Goal: Information Seeking & Learning: Learn about a topic

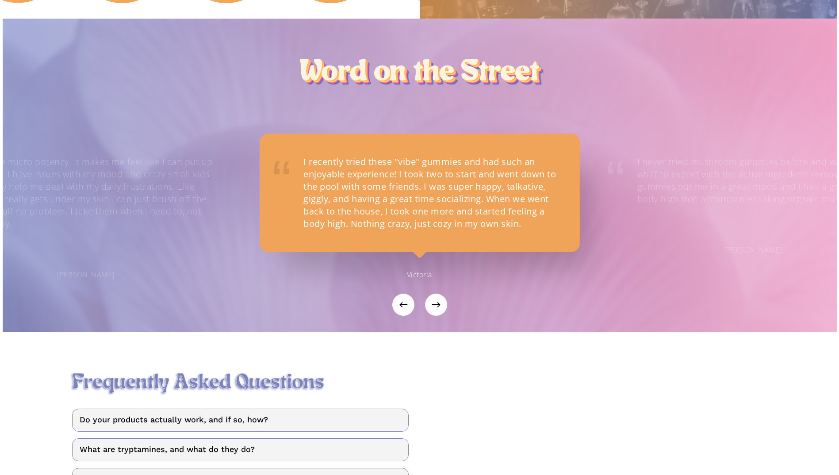
scroll to position [826, 0]
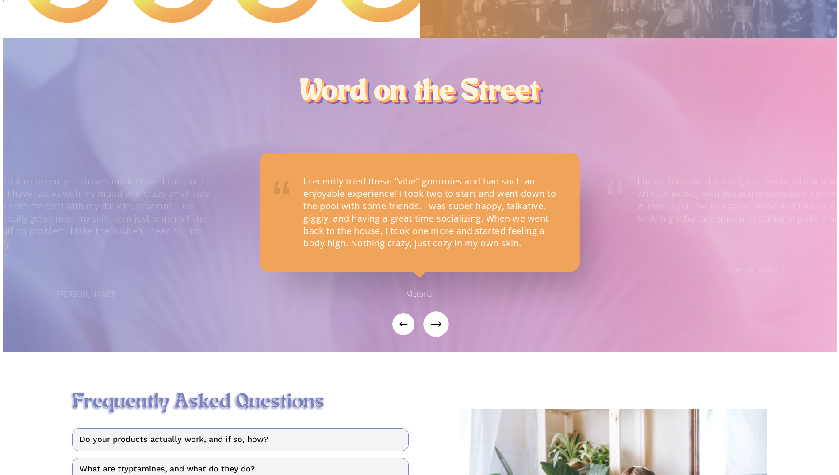
click at [441, 327] on icon "Next" at bounding box center [439, 324] width 5 height 22
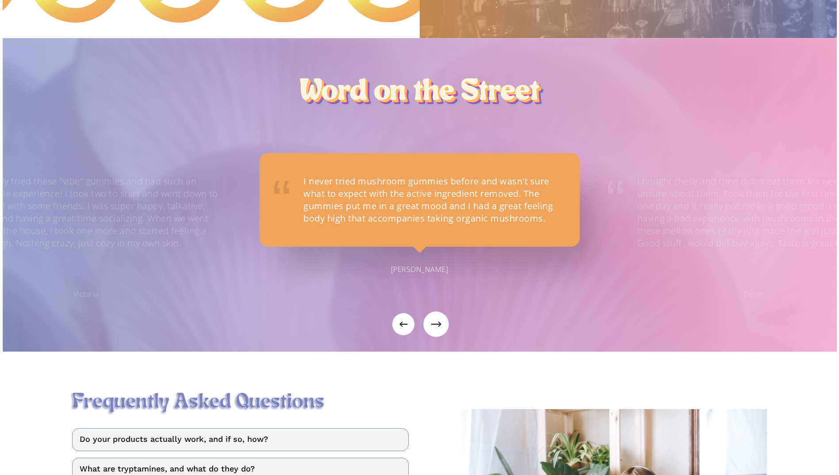
click at [441, 327] on icon "Next" at bounding box center [439, 324] width 5 height 22
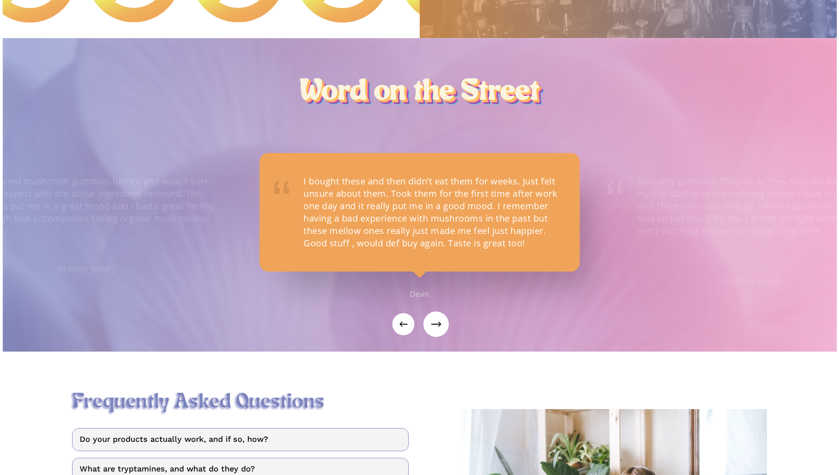
click at [441, 326] on icon "Next" at bounding box center [439, 324] width 5 height 22
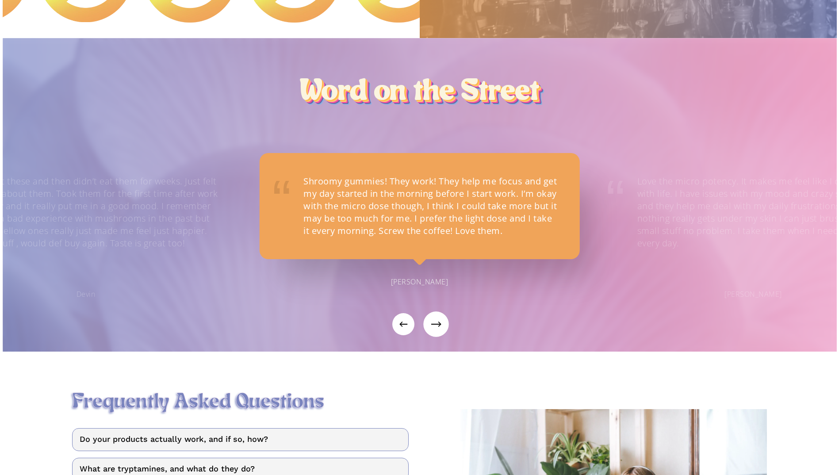
click at [436, 327] on button "Next" at bounding box center [436, 324] width 22 height 22
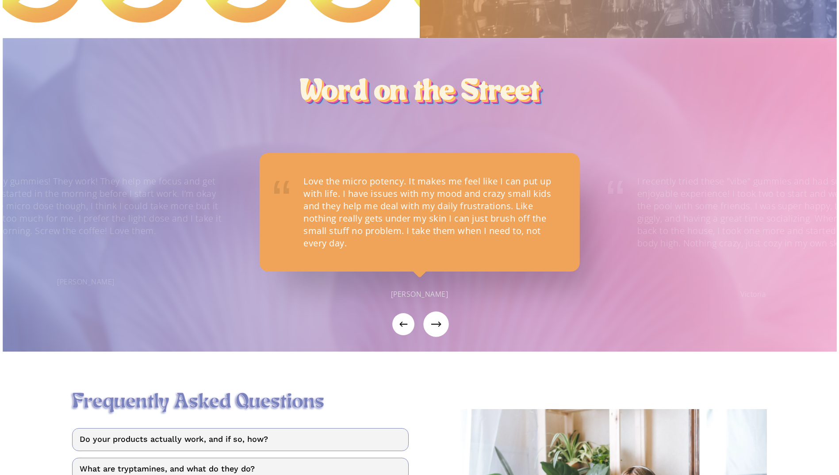
click at [436, 327] on button "Next" at bounding box center [436, 324] width 22 height 22
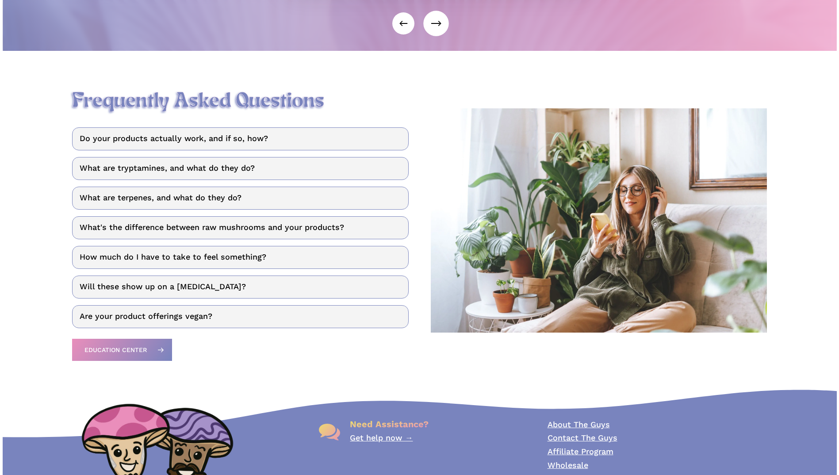
scroll to position [1135, 0]
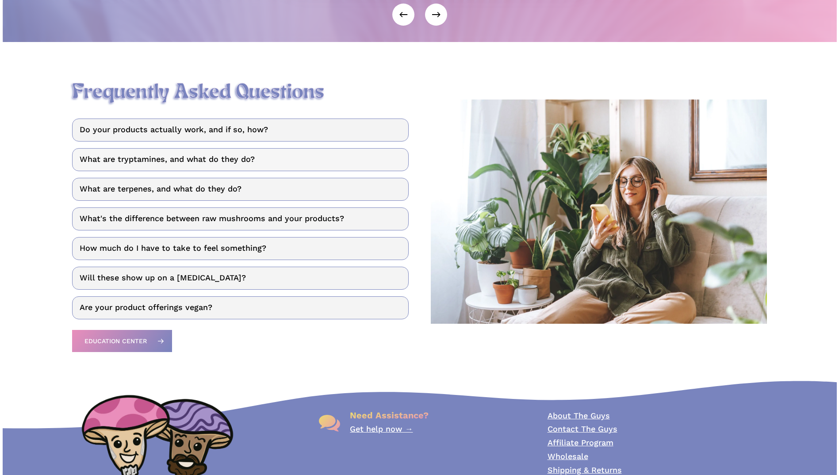
click at [275, 161] on link "What are tryptamines, and what do they do?" at bounding box center [240, 159] width 336 height 23
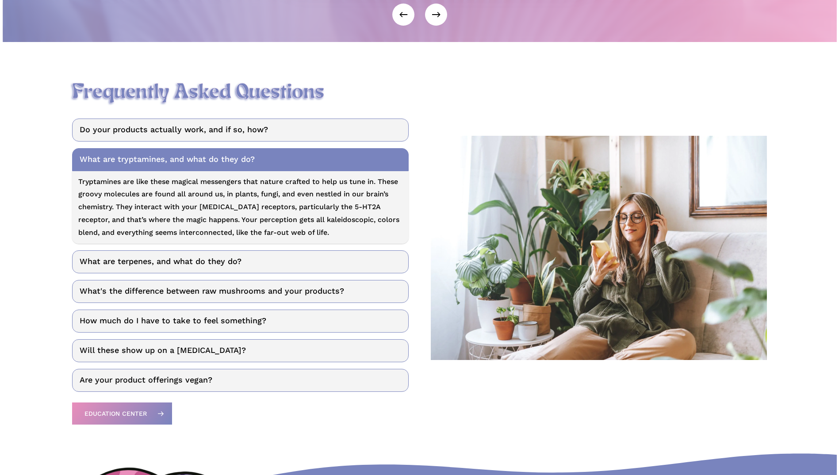
click at [347, 162] on link "What are tryptamines, and what do they do?" at bounding box center [240, 159] width 336 height 23
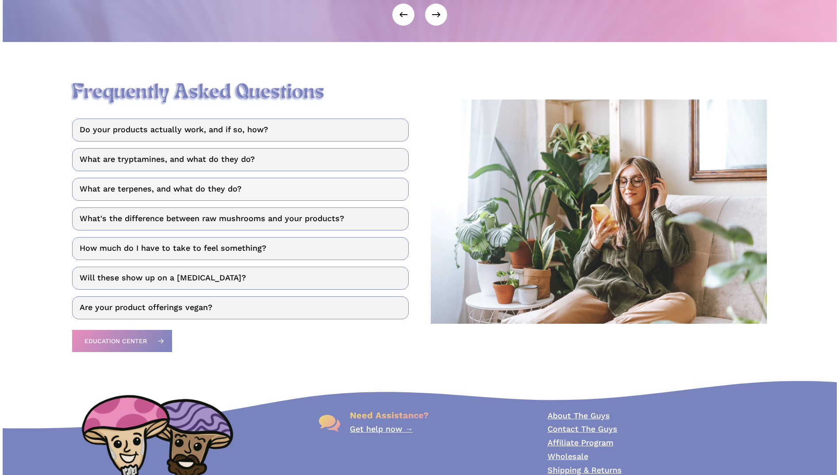
click at [342, 191] on link "What are terpenes, and what do they do?" at bounding box center [240, 189] width 336 height 23
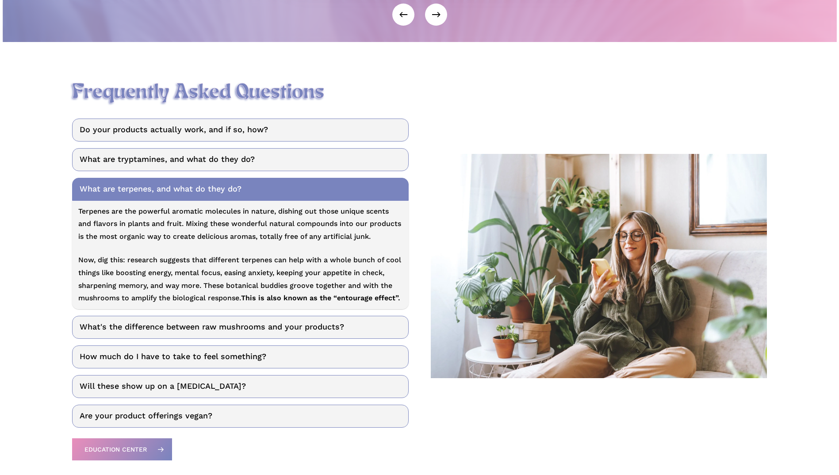
click at [342, 191] on link "What are terpenes, and what do they do?" at bounding box center [240, 189] width 336 height 23
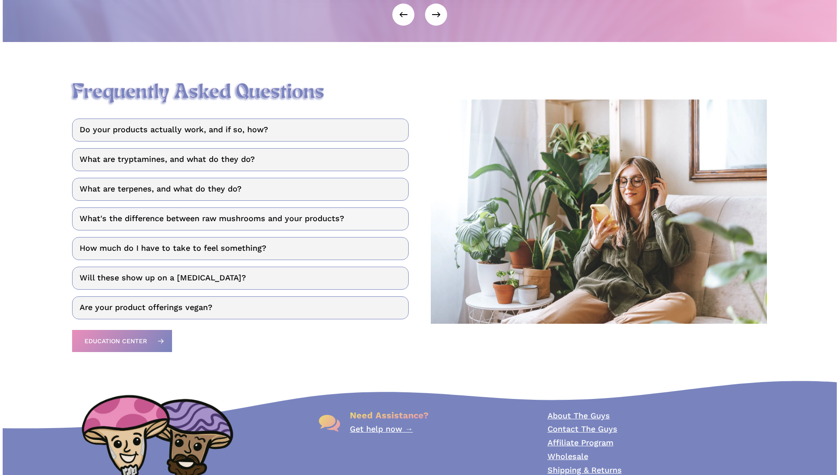
click at [339, 223] on link "What's the difference between raw mushrooms and your products?" at bounding box center [240, 218] width 336 height 23
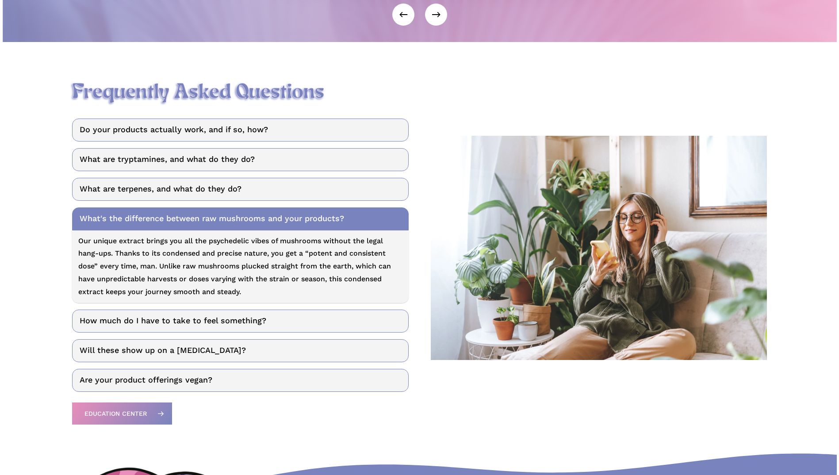
click at [339, 221] on link "What's the difference between raw mushrooms and your products?" at bounding box center [240, 218] width 336 height 23
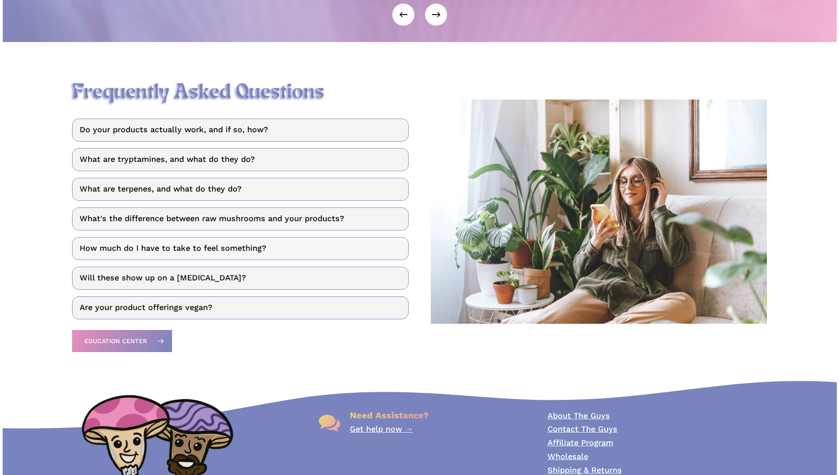
click at [332, 247] on link "How much do I have to take to feel something?" at bounding box center [240, 248] width 336 height 23
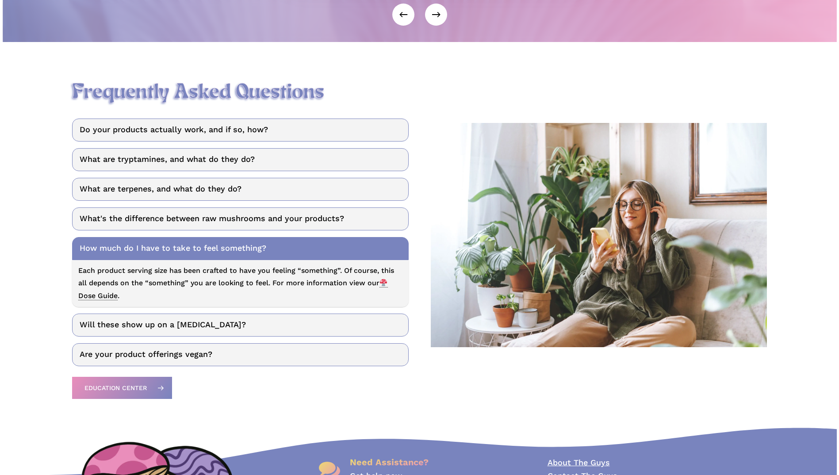
click at [332, 247] on link "How much do I have to take to feel something?" at bounding box center [240, 248] width 336 height 23
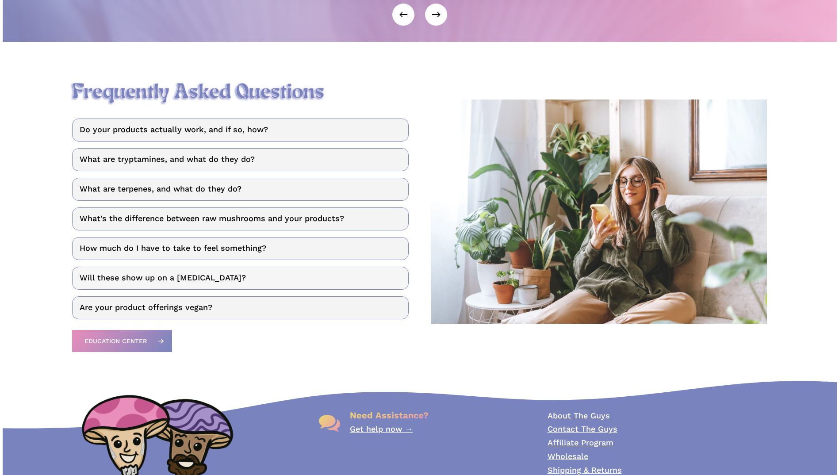
click at [307, 281] on link "Will these show up on a [MEDICAL_DATA]?" at bounding box center [240, 278] width 336 height 23
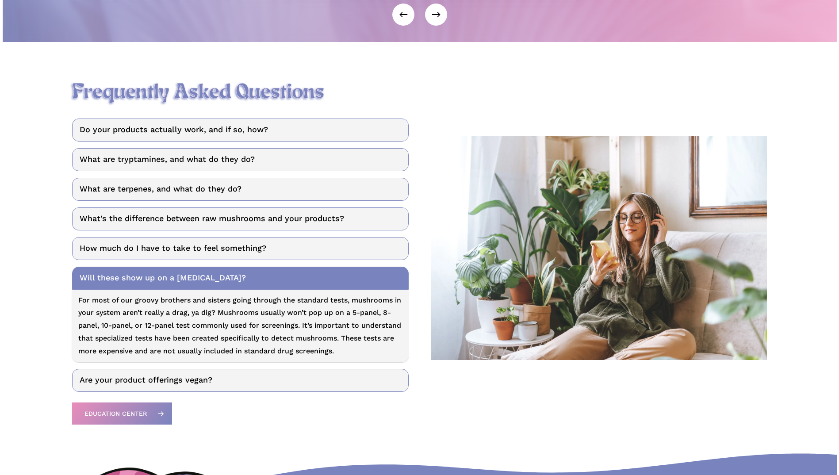
click at [306, 278] on link "Will these show up on a [MEDICAL_DATA]?" at bounding box center [240, 278] width 336 height 23
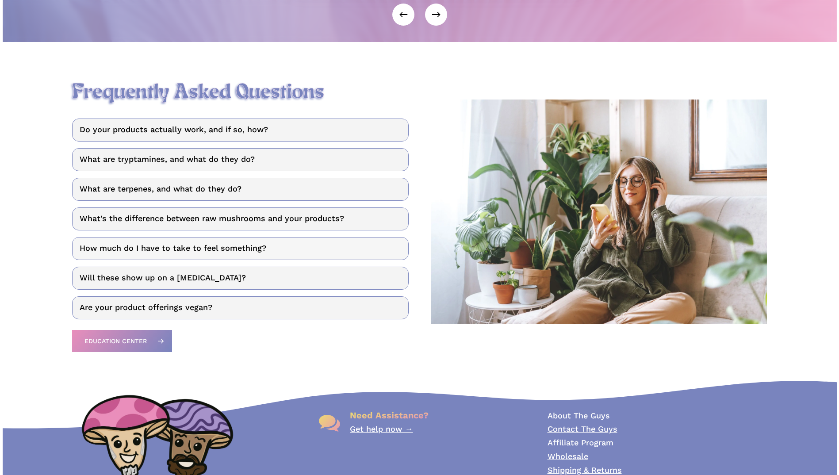
click at [259, 249] on link "How much do I have to take to feel something?" at bounding box center [240, 248] width 336 height 23
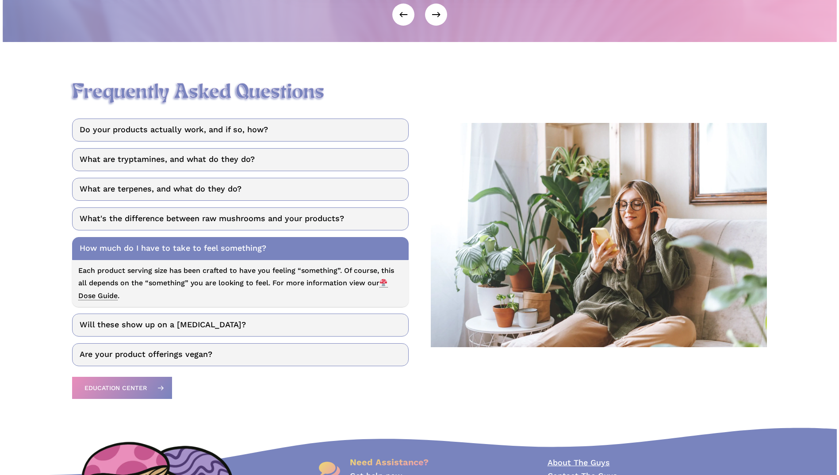
click at [96, 297] on span "Dose Guide" at bounding box center [232, 290] width 309 height 22
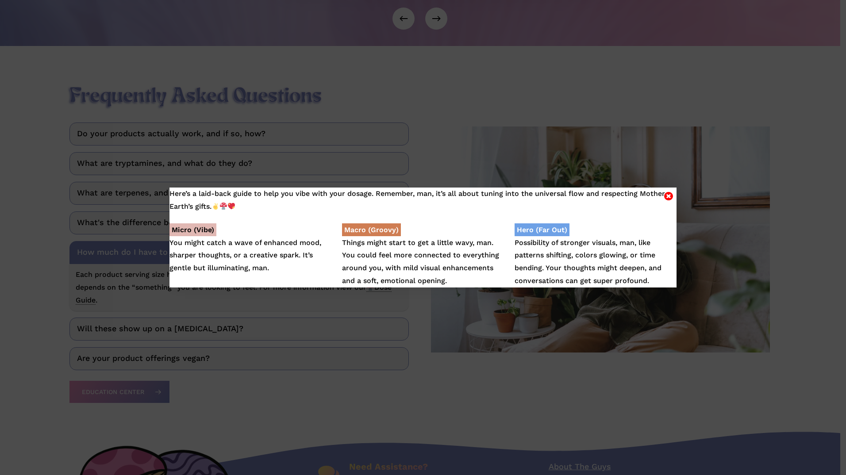
click at [665, 195] on icon "Close" at bounding box center [668, 196] width 9 height 11
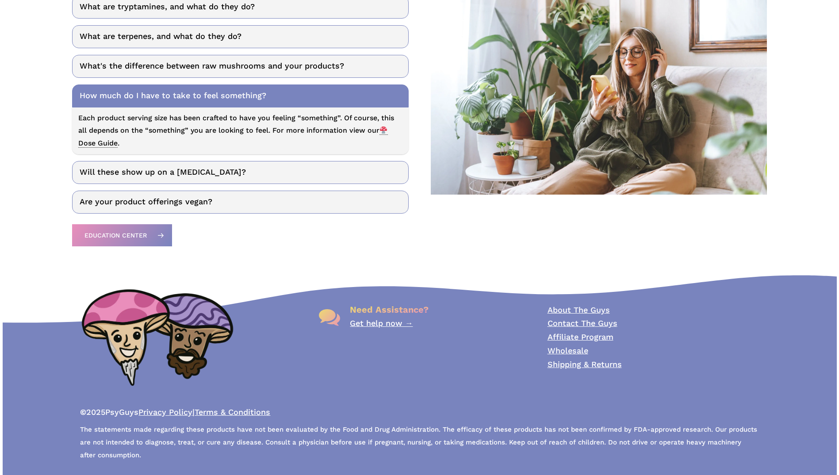
scroll to position [1292, 0]
click at [389, 95] on link "How much do I have to take to feel something?" at bounding box center [240, 95] width 336 height 23
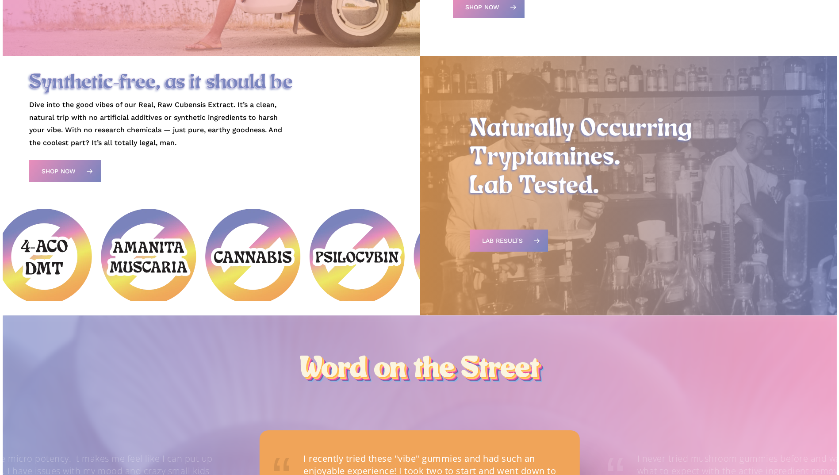
scroll to position [523, 0]
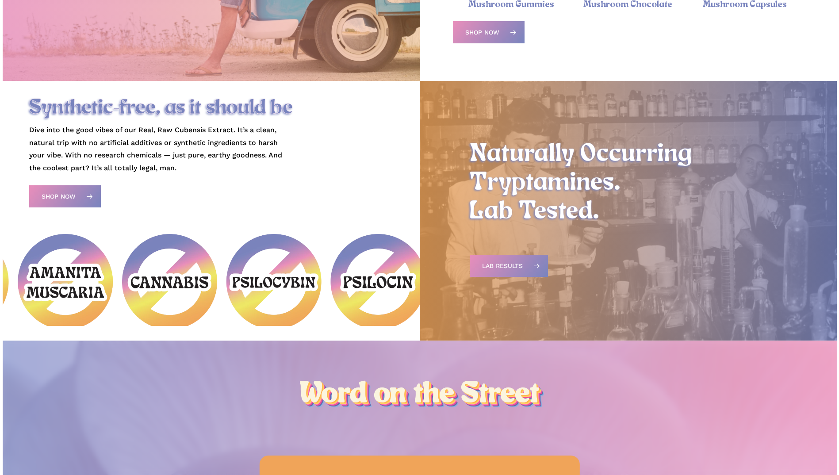
click at [278, 295] on img at bounding box center [274, 281] width 96 height 95
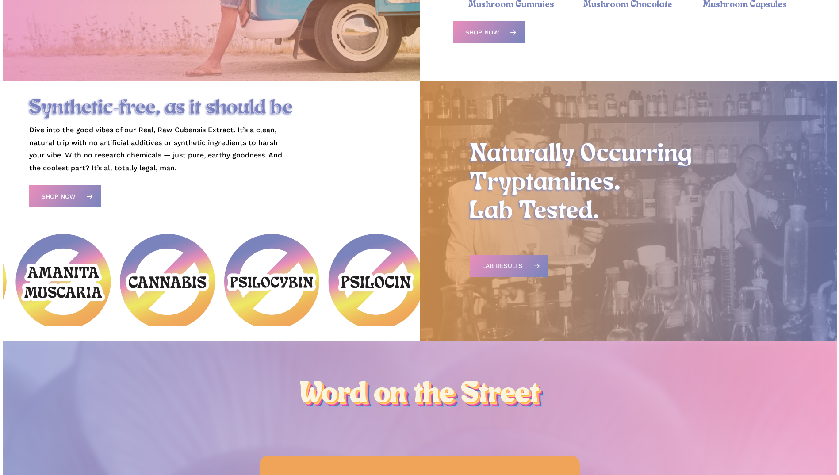
click at [269, 317] on img at bounding box center [272, 281] width 96 height 95
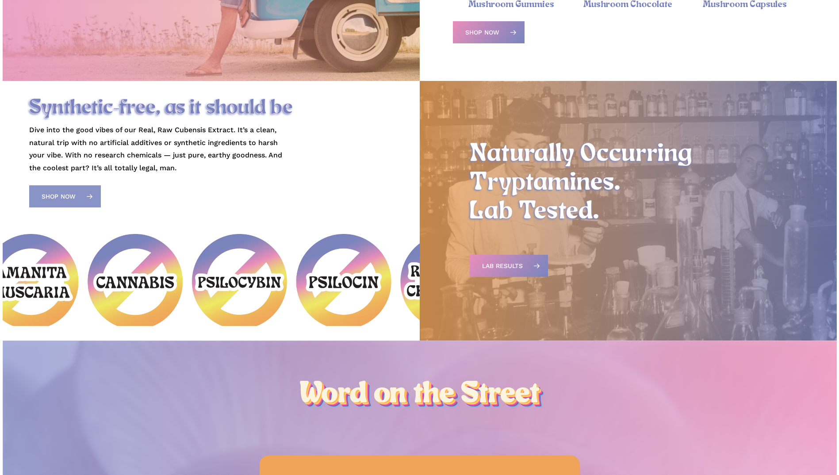
click at [73, 197] on link "Shop Now" at bounding box center [65, 196] width 72 height 22
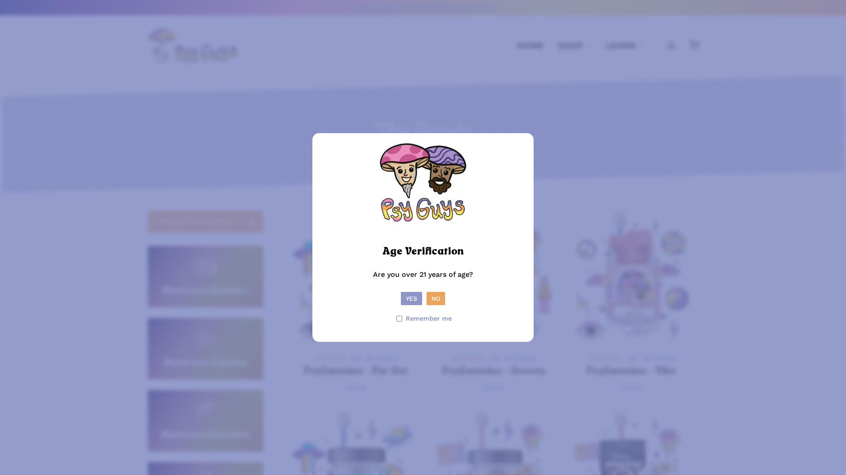
click at [408, 297] on button "Yes" at bounding box center [411, 298] width 21 height 13
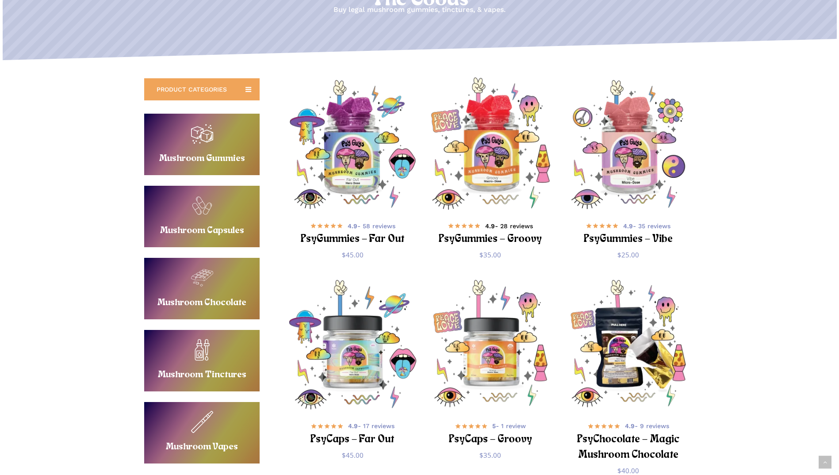
scroll to position [103, 0]
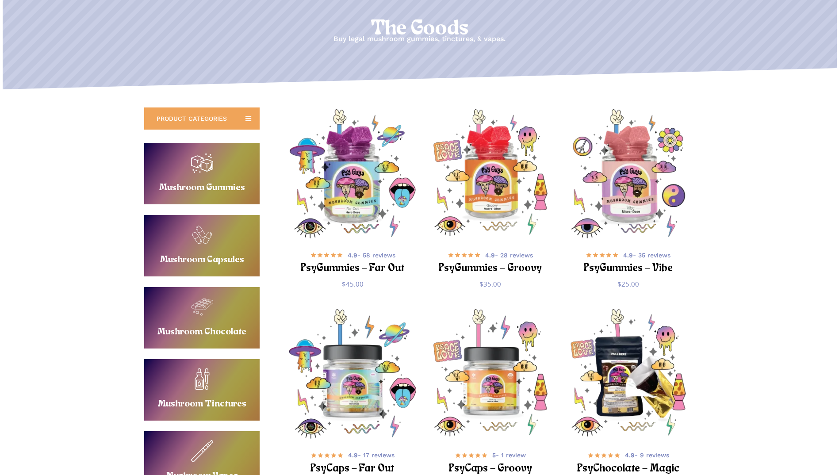
click at [220, 179] on link "Buy Mushroom Gummies" at bounding box center [201, 173] width 115 height 61
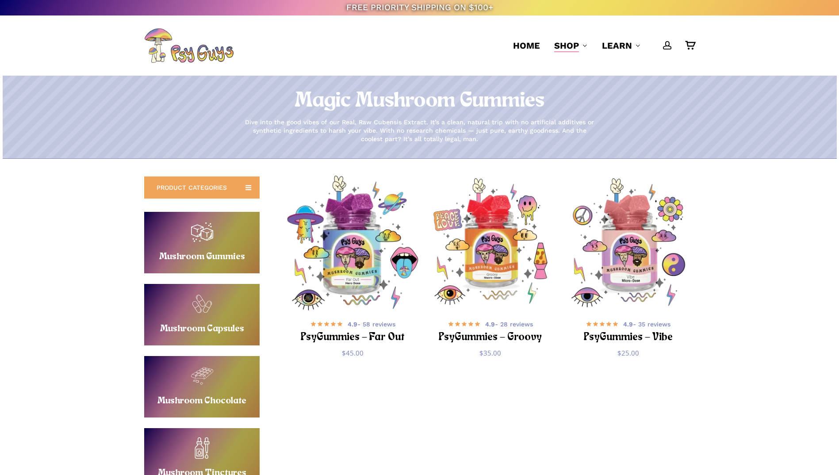
click at [357, 271] on img "PsyGummies - Far Out" at bounding box center [352, 243] width 134 height 134
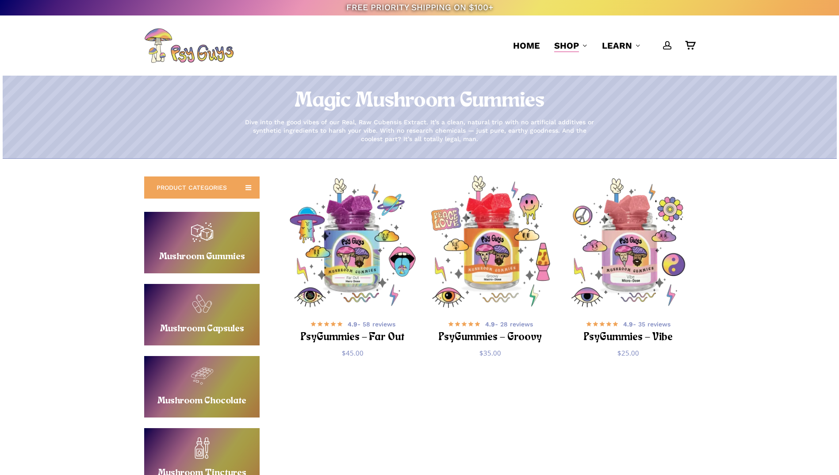
click at [502, 241] on img "PsyGummies - Groovy" at bounding box center [490, 243] width 134 height 134
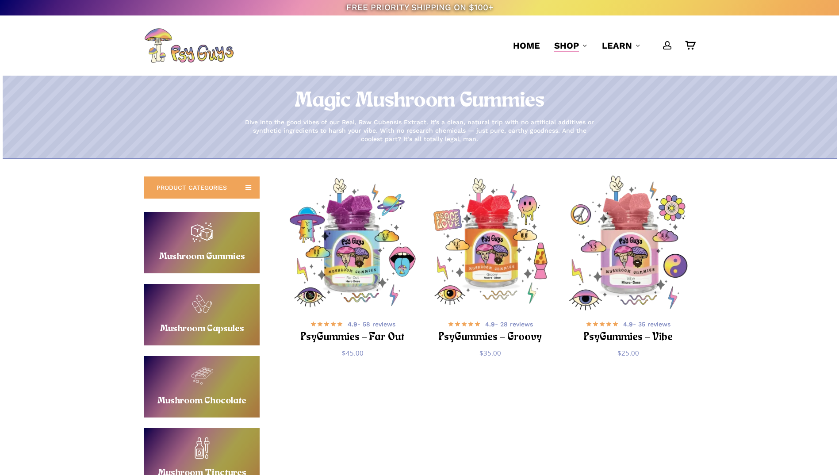
click at [638, 262] on img "PsyGummies - Vibe" at bounding box center [628, 243] width 134 height 134
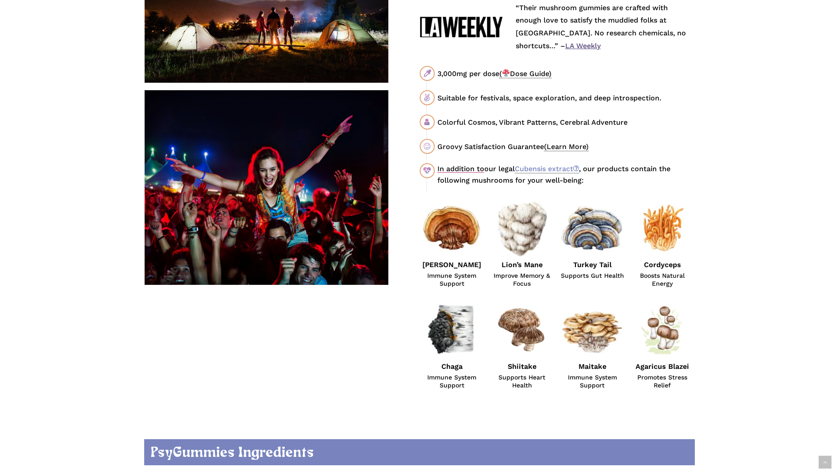
scroll to position [516, 0]
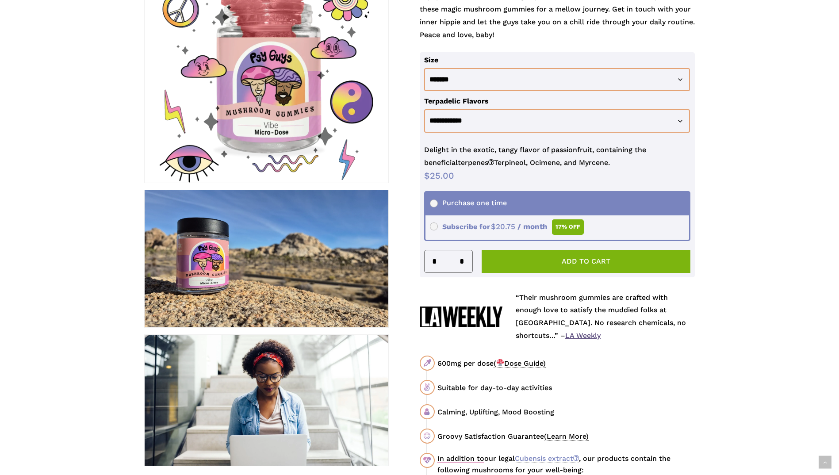
scroll to position [310, 0]
